Goal: Information Seeking & Learning: Find specific fact

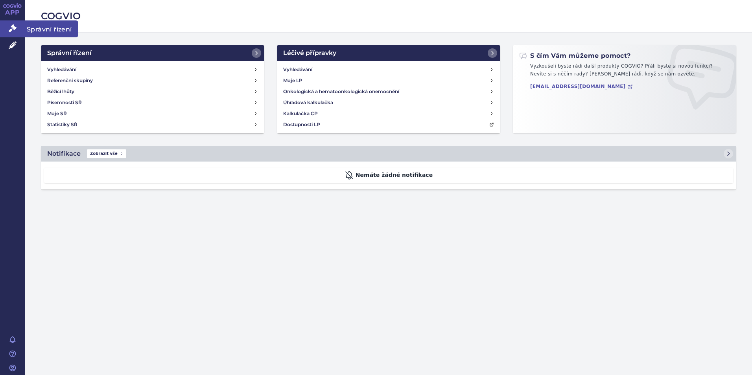
click at [18, 24] on link "Správní řízení" at bounding box center [12, 28] width 25 height 17
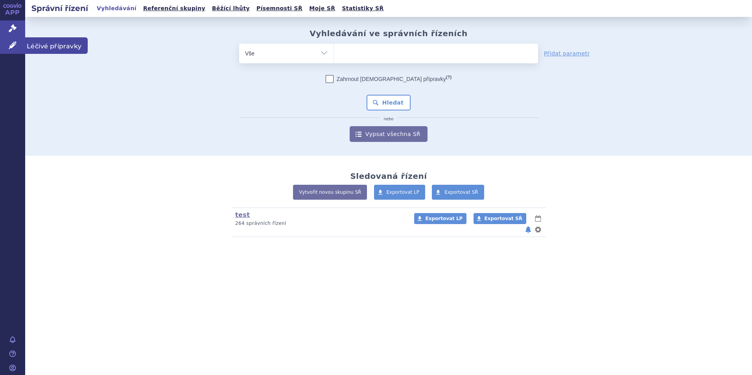
click at [14, 39] on link "Léčivé přípravky" at bounding box center [12, 45] width 25 height 17
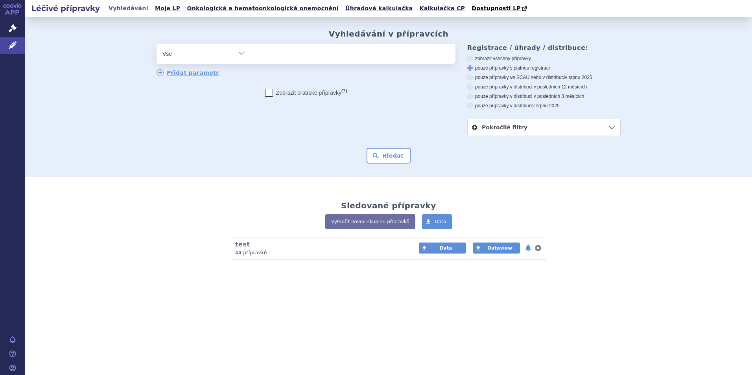
click at [320, 53] on ul at bounding box center [353, 52] width 204 height 17
click at [251, 53] on select at bounding box center [251, 54] width 0 height 20
type input "ver"
type input "verz"
type input "verze"
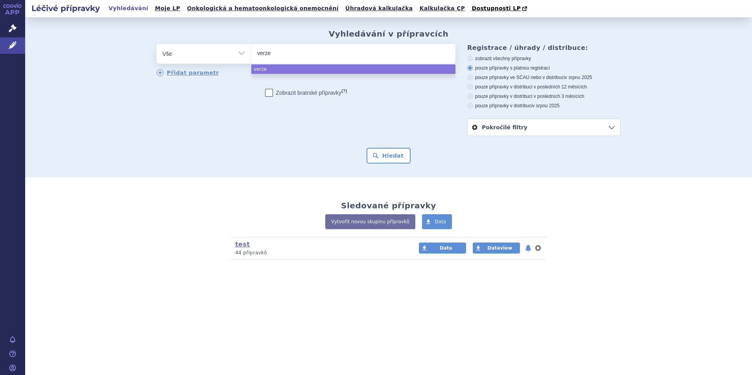
type input "verzen"
type input "verzenio"
type input "verzeniov"
type input "verzenio"
type input "verzenios"
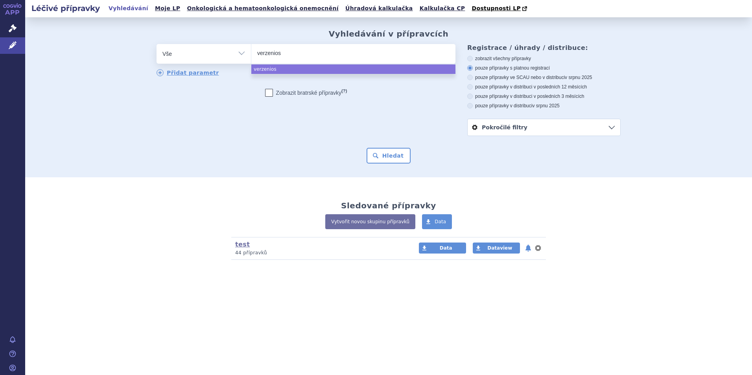
select select "verzenios"
click at [303, 53] on input "verzenios × verzenios" at bounding box center [317, 53] width 41 height 10
click at [275, 68] on ul "verzenios" at bounding box center [353, 69] width 204 height 9
click at [381, 156] on button "Hledat" at bounding box center [389, 156] width 44 height 16
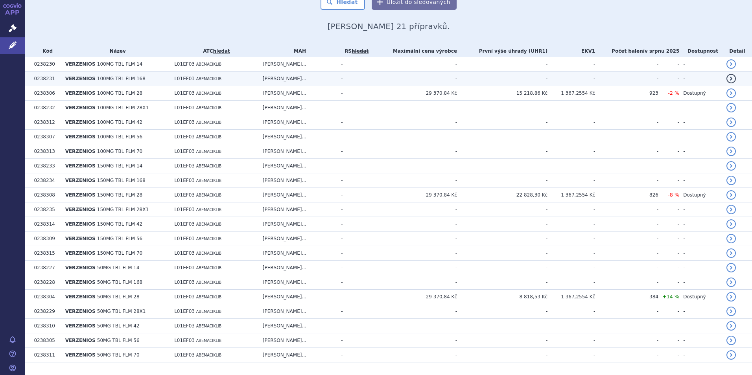
scroll to position [173, 0]
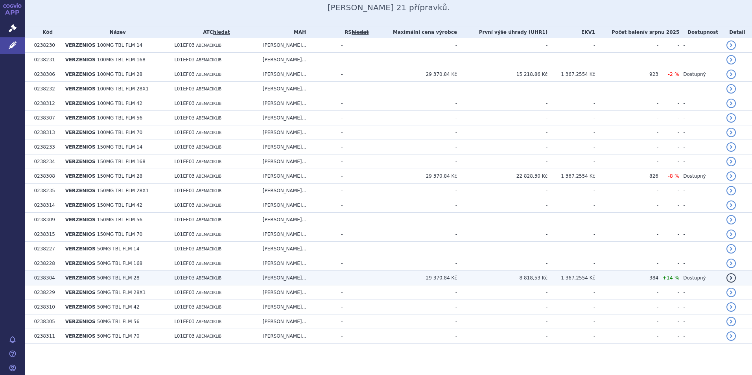
click at [125, 281] on td "VERZENIOS 50MG TBL FLM 28" at bounding box center [115, 278] width 109 height 15
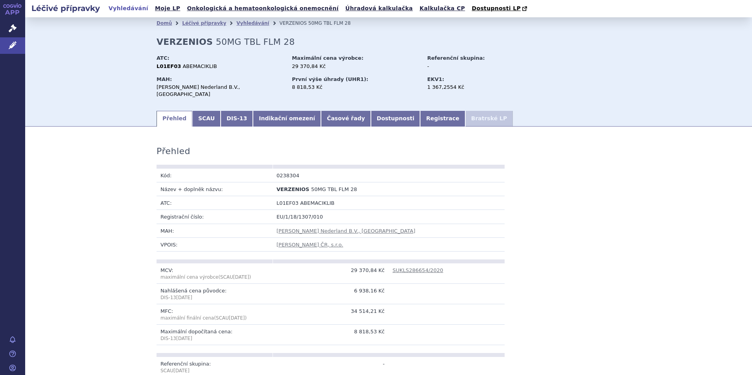
click at [180, 240] on td "VPOIS:" at bounding box center [215, 245] width 116 height 14
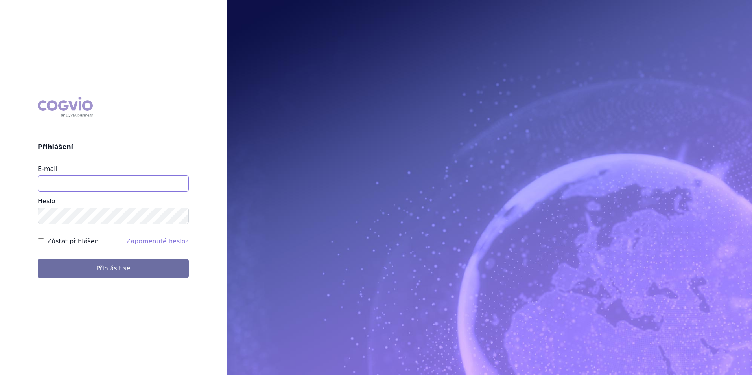
click at [61, 182] on input "E-mail" at bounding box center [113, 183] width 151 height 17
type input "[EMAIL_ADDRESS][DOMAIN_NAME]"
click at [38, 259] on button "Přihlásit se" at bounding box center [113, 269] width 151 height 20
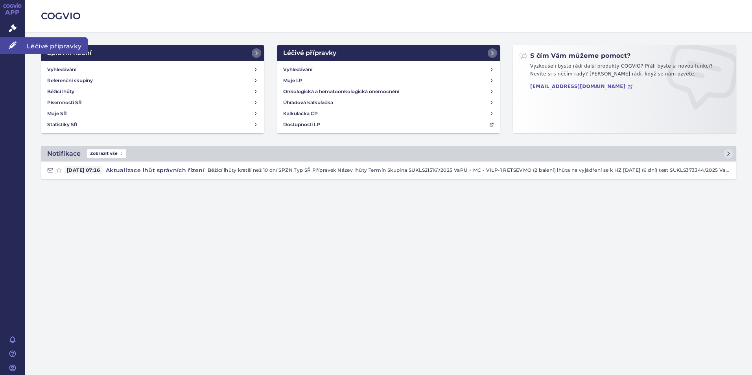
click at [9, 48] on icon at bounding box center [13, 45] width 8 height 8
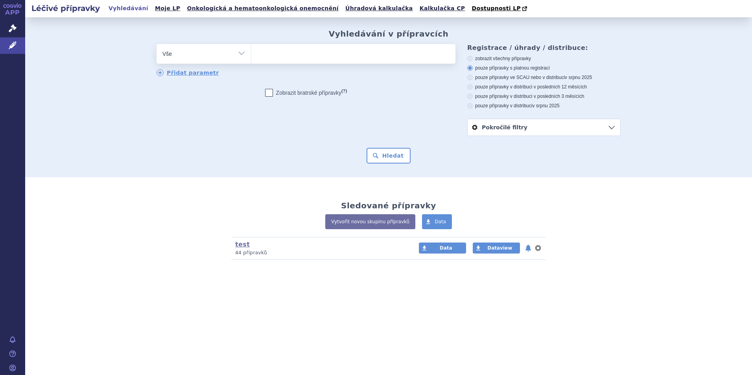
click at [311, 57] on ul at bounding box center [353, 52] width 204 height 17
click at [251, 57] on select at bounding box center [251, 54] width 0 height 20
type input "hu"
type input "hum"
type input "humul"
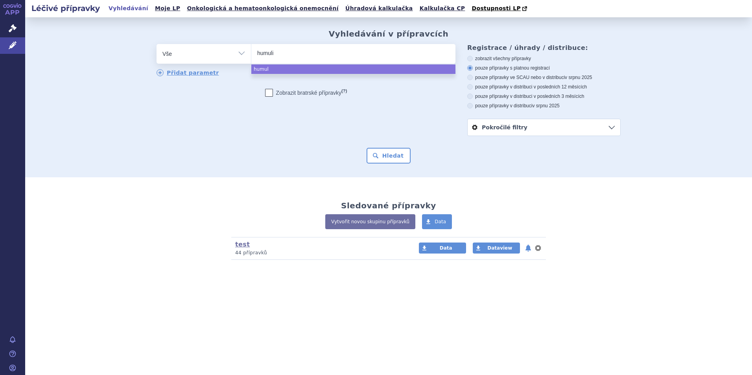
type input "humulin"
select select "humulin"
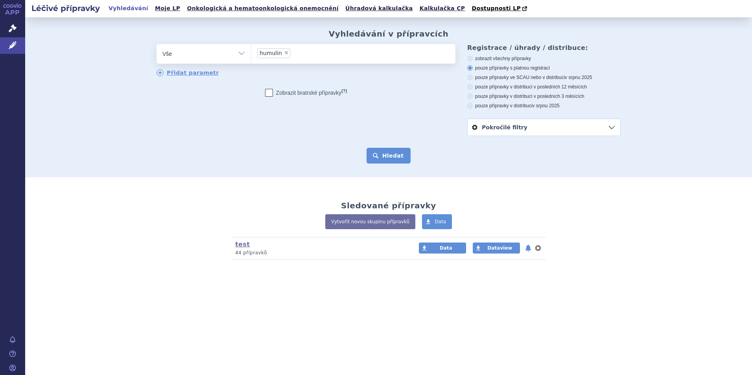
click at [408, 161] on button "Hledat" at bounding box center [389, 156] width 44 height 16
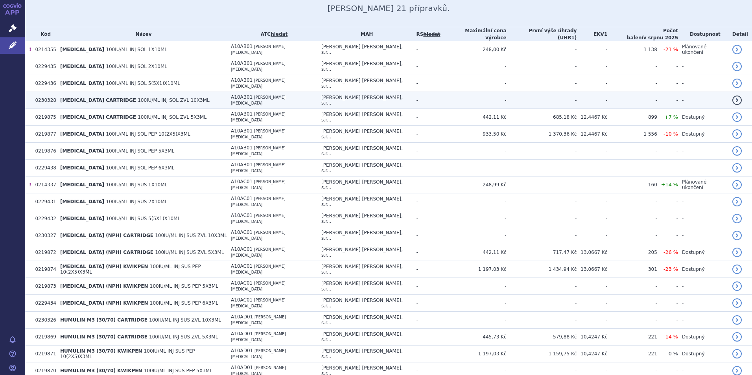
scroll to position [173, 0]
